Goal: Transaction & Acquisition: Obtain resource

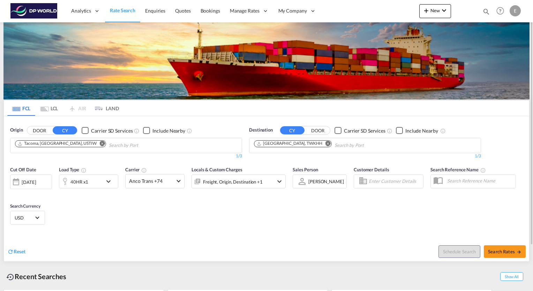
click at [100, 143] on md-icon "Remove" at bounding box center [102, 143] width 5 height 5
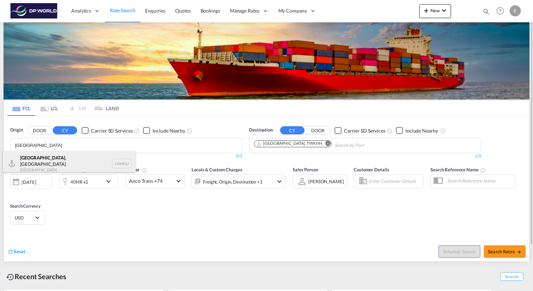
type input "[GEOGRAPHIC_DATA]"
click at [34, 158] on div "[GEOGRAPHIC_DATA] , [GEOGRAPHIC_DATA] [GEOGRAPHIC_DATA] USHOU" at bounding box center [69, 163] width 132 height 25
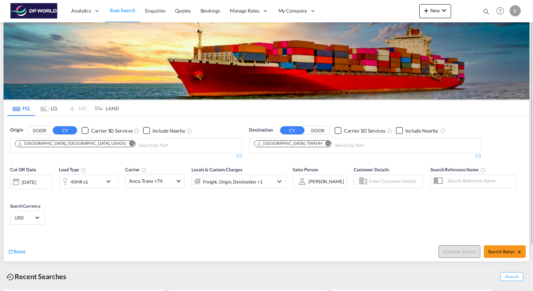
click at [325, 144] on md-icon "Remove" at bounding box center [327, 143] width 5 height 5
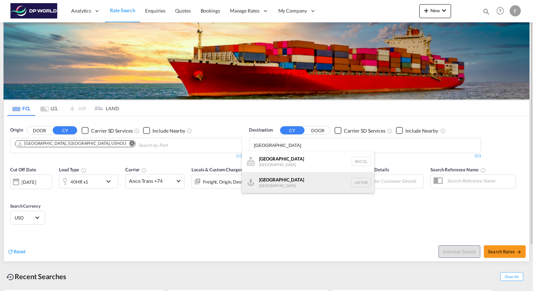
type input "[GEOGRAPHIC_DATA]"
click at [269, 179] on div "Colombo [GEOGRAPHIC_DATA] LKCMB" at bounding box center [308, 182] width 132 height 21
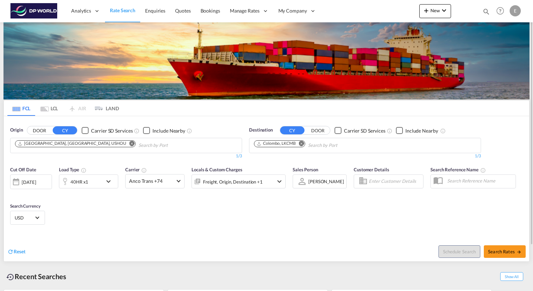
click at [109, 179] on md-icon "icon-chevron-down" at bounding box center [110, 181] width 12 height 8
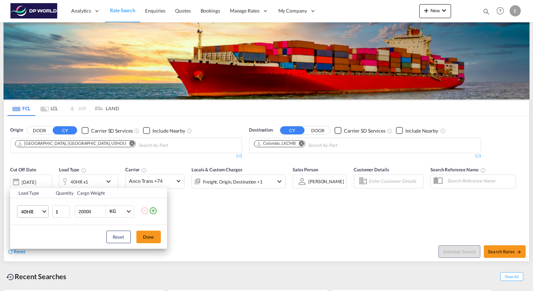
click at [45, 210] on span "Choose: \a40HR" at bounding box center [44, 210] width 4 height 4
click at [32, 211] on div "40HC" at bounding box center [27, 208] width 13 height 7
click at [155, 238] on button "Done" at bounding box center [148, 236] width 24 height 13
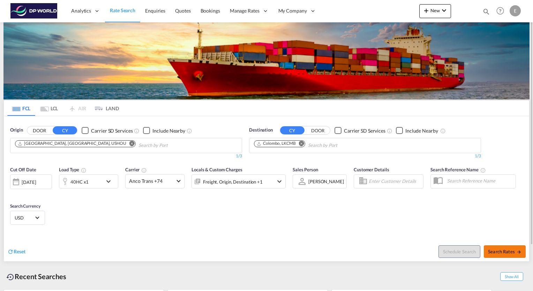
click at [499, 253] on span "Search Rates" at bounding box center [504, 252] width 33 height 6
type input "USHOU to LKCMB / [DATE]"
